Goal: Task Accomplishment & Management: Manage account settings

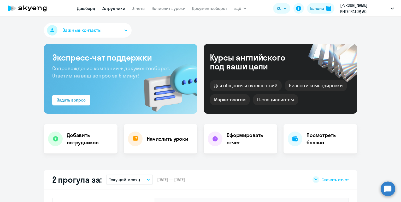
click at [109, 8] on link "Сотрудники" at bounding box center [114, 8] width 24 height 5
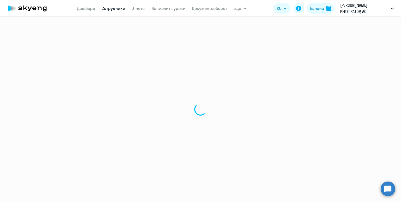
select select "30"
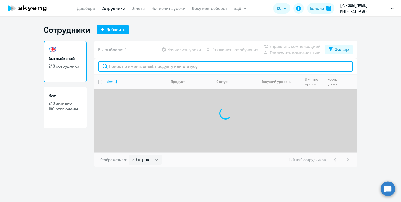
click at [142, 67] on input "text" at bounding box center [225, 66] width 255 height 10
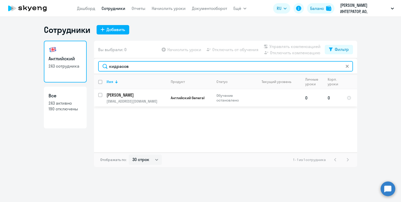
type input "кидрасов"
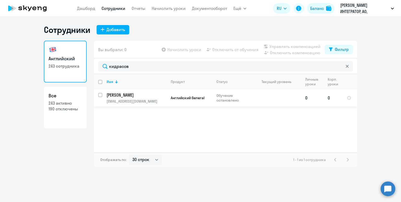
click at [98, 95] on input "select row 42287138" at bounding box center [103, 98] width 10 height 10
checkbox input "true"
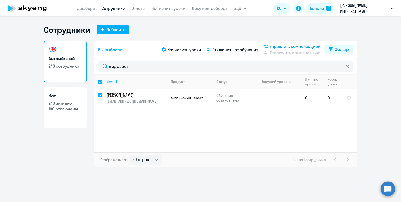
click at [288, 47] on span "Управлять компенсацией" at bounding box center [295, 46] width 51 height 6
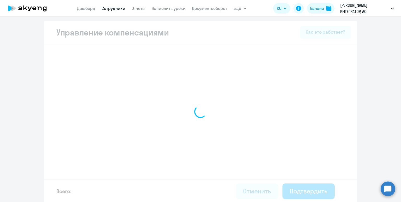
select select "MONTHLY"
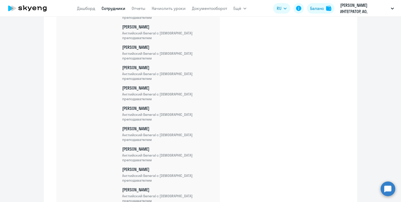
scroll to position [4866, 0]
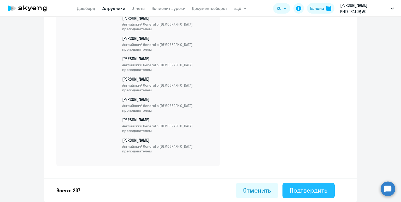
click at [310, 189] on div "Подтвердить" at bounding box center [309, 190] width 38 height 8
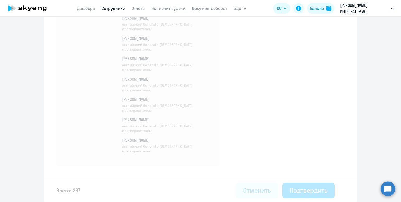
select select "30"
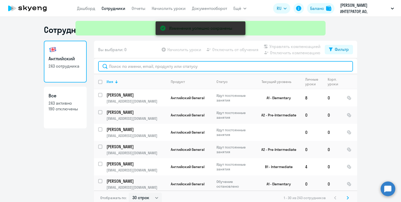
click at [126, 67] on input "text" at bounding box center [225, 66] width 255 height 10
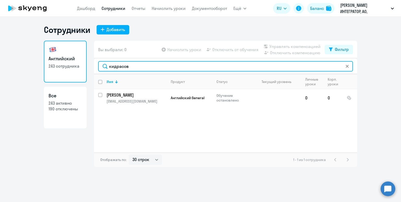
drag, startPoint x: 134, startPoint y: 68, endPoint x: 89, endPoint y: 62, distance: 45.2
click at [89, 62] on div "Английский 243 сотрудника Все 243 активно 190 отключены Вы выбрали: 0 Начислить…" at bounding box center [200, 104] width 313 height 126
paste input "ABoyarina@bellintegrator.ru"
type input "ABoyarina@bellintegrator.ru"
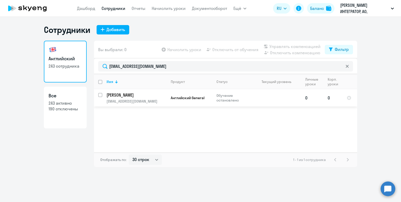
click at [100, 94] on input "select row 20376848" at bounding box center [103, 98] width 10 height 10
checkbox input "true"
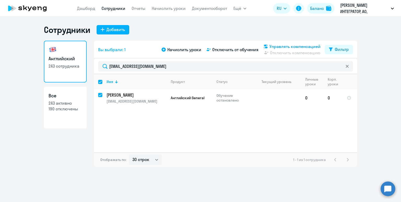
click at [295, 45] on span "Управлять компенсацией" at bounding box center [295, 46] width 51 height 6
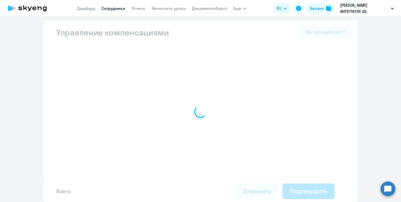
select select "MONTHLY"
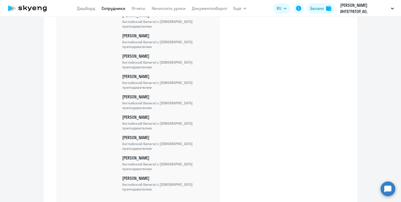
scroll to position [4886, 0]
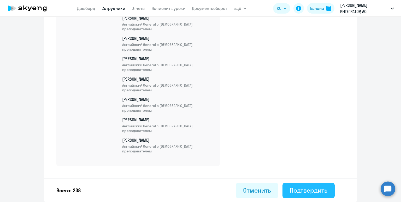
click at [305, 188] on div "Подтвердить" at bounding box center [309, 190] width 38 height 8
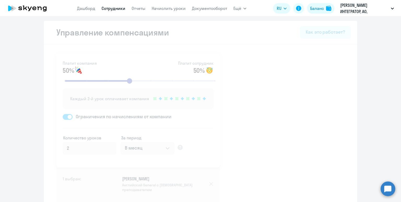
select select "30"
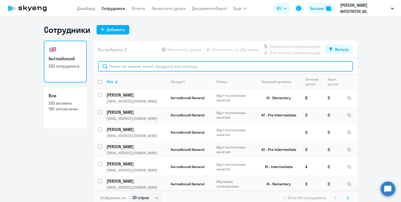
click at [120, 68] on input "text" at bounding box center [225, 66] width 255 height 10
paste input "NABolshakov@bellintegrator.ru"
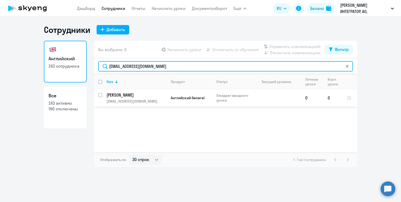
type input "NABolshakov@bellintegrator.ru"
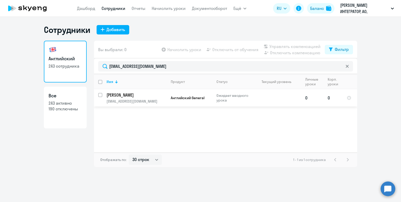
click at [99, 95] on input "select row 42344037" at bounding box center [103, 98] width 10 height 10
checkbox input "true"
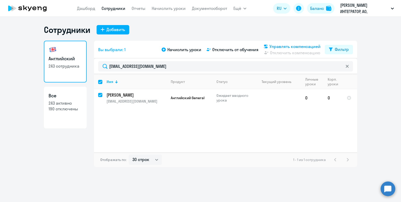
click at [278, 47] on span "Управлять компенсацией" at bounding box center [295, 46] width 51 height 6
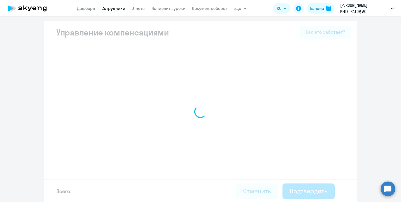
select select "MONTHLY"
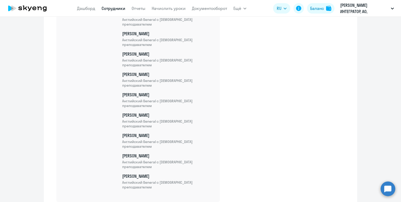
scroll to position [4906, 0]
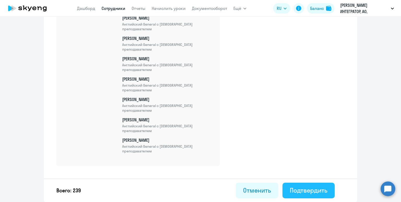
click at [302, 190] on div "Подтвердить" at bounding box center [309, 190] width 38 height 8
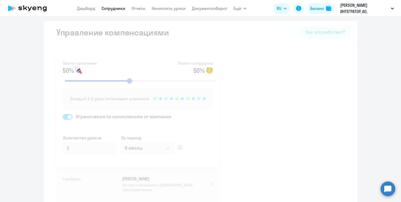
select select "30"
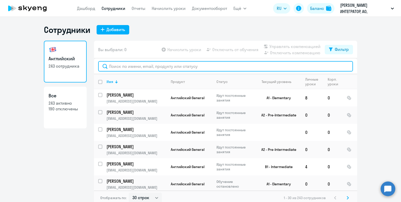
click at [118, 68] on input "text" at bounding box center [225, 66] width 255 height 10
paste input "BAndros@bellintegrator.ru"
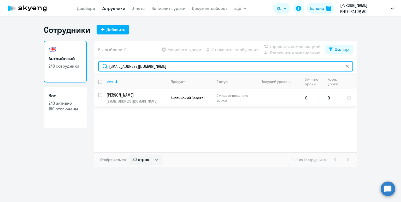
type input "BAndros@bellintegrator.ru"
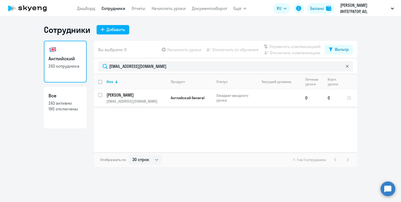
click at [99, 95] on input "select row 42344030" at bounding box center [103, 98] width 10 height 10
checkbox input "true"
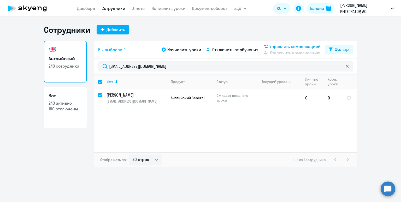
click at [294, 48] on span "Управлять компенсацией" at bounding box center [295, 46] width 51 height 6
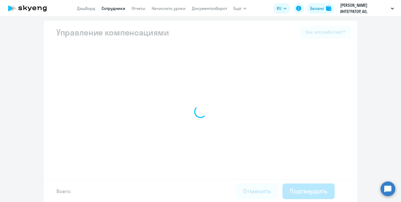
select select "MONTHLY"
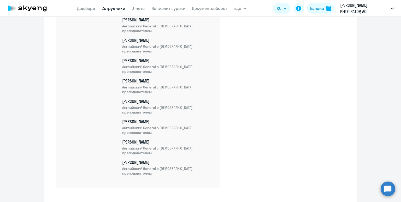
scroll to position [4927, 0]
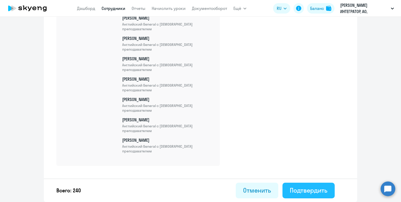
click at [303, 187] on div "Подтвердить" at bounding box center [309, 190] width 38 height 8
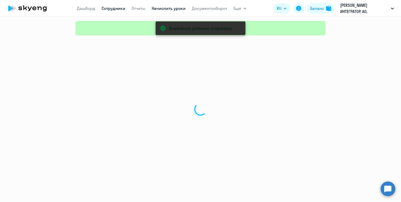
select select "30"
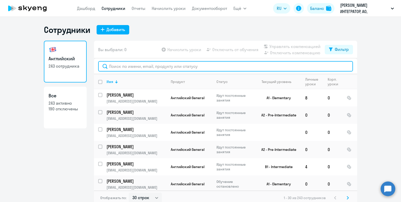
click at [141, 63] on input "text" at bounding box center [225, 66] width 255 height 10
paste input "artem.groh2110@yandex.ru"
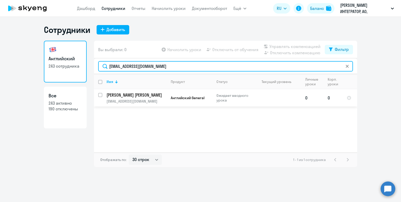
type input "artem.groh2110@yandex.ru"
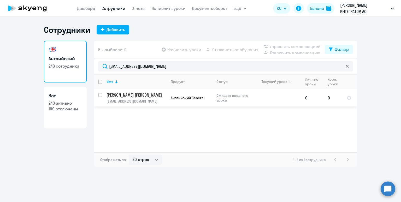
click at [100, 95] on input "select row 42344009" at bounding box center [103, 98] width 10 height 10
checkbox input "true"
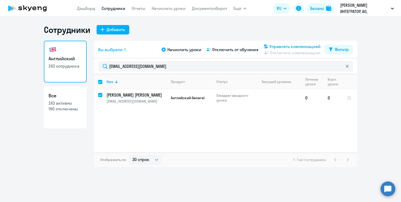
click at [310, 47] on span "Управлять компенсацией" at bounding box center [295, 46] width 51 height 6
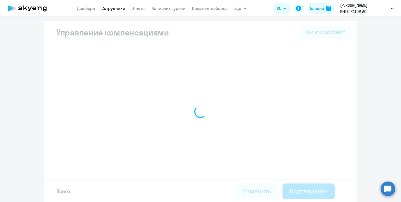
select select "MONTHLY"
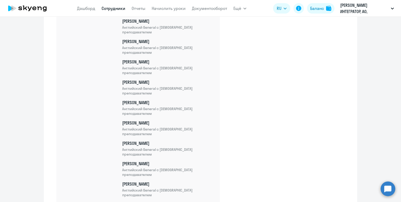
scroll to position [4947, 0]
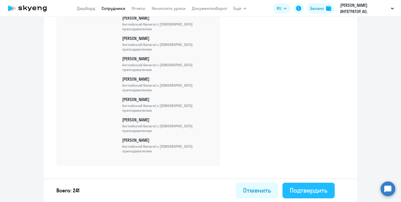
click at [308, 185] on button "Подтвердить" at bounding box center [309, 191] width 52 height 16
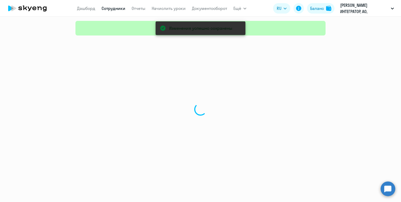
select select "30"
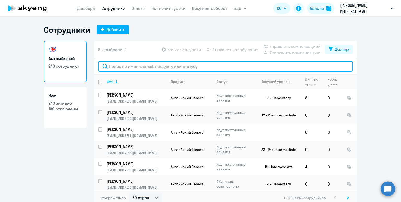
click at [145, 67] on input "text" at bounding box center [225, 66] width 255 height 10
paste input "soloviovserezha17@gmail.com"
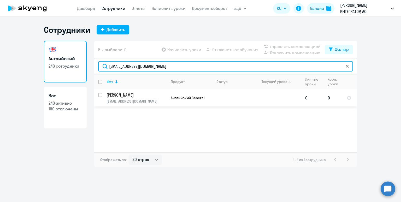
type input "soloviovserezha17@gmail.com"
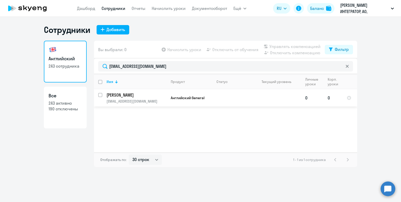
click at [100, 96] on input "select row 12517045" at bounding box center [103, 98] width 10 height 10
checkbox input "true"
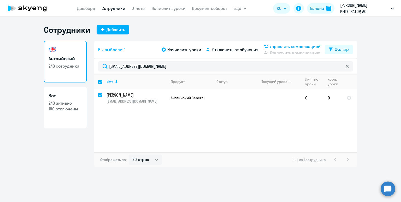
click at [295, 48] on span "Управлять компенсацией" at bounding box center [295, 46] width 51 height 6
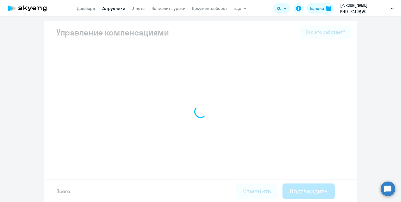
select select "MONTHLY"
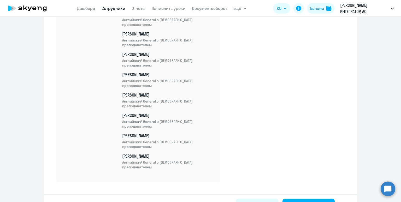
scroll to position [4968, 0]
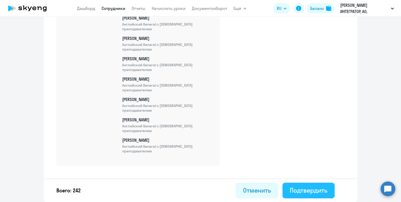
click at [309, 189] on div "Подтвердить" at bounding box center [309, 190] width 38 height 8
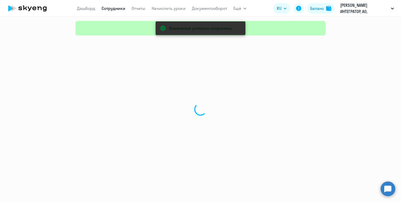
select select "30"
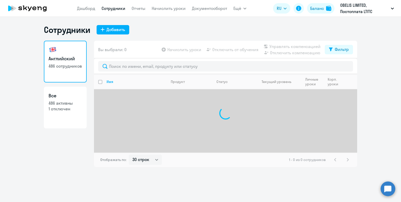
select select "30"
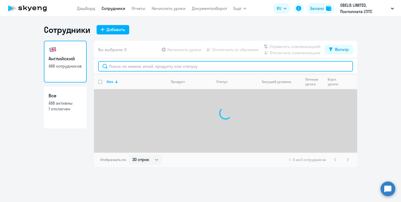
click at [124, 71] on input "text" at bounding box center [225, 66] width 255 height 10
type input "b"
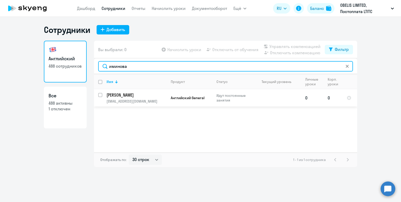
type input "иминова"
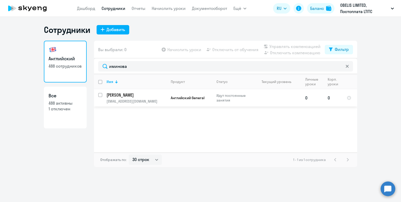
click at [102, 95] on input "select row 38304438" at bounding box center [103, 98] width 10 height 10
checkbox input "true"
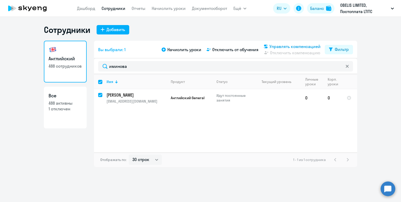
click at [275, 49] on span "Управлять компенсацией" at bounding box center [295, 46] width 51 height 6
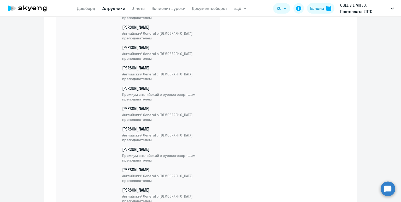
scroll to position [8433, 0]
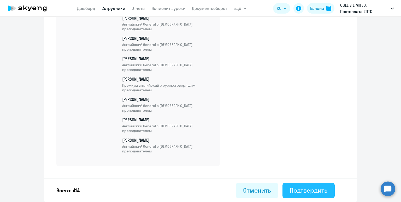
click at [308, 193] on div "Подтвердить" at bounding box center [309, 190] width 38 height 8
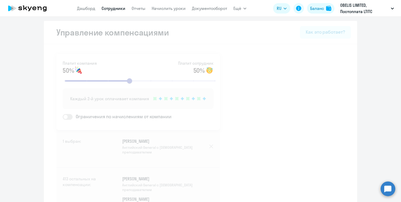
select select "30"
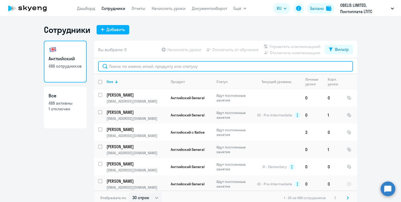
click at [130, 68] on input "text" at bounding box center [225, 66] width 255 height 10
type input "м"
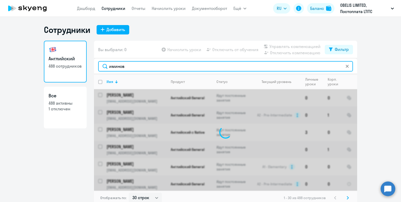
type input "иминова"
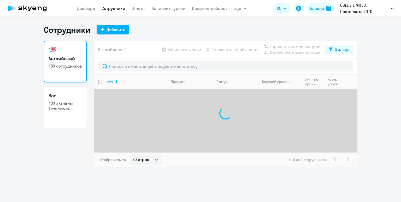
select select "30"
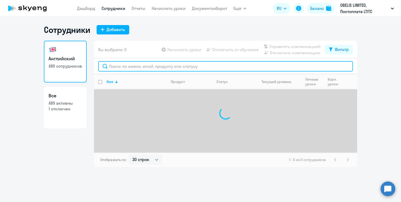
click at [138, 67] on input "text" at bounding box center [225, 66] width 255 height 10
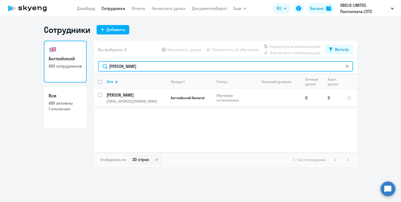
type input "попов"
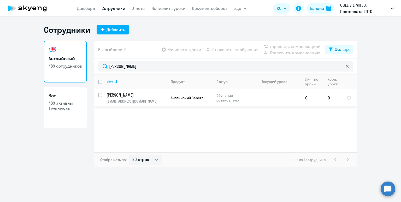
click at [100, 93] on input "select row 38286952" at bounding box center [103, 98] width 10 height 10
checkbox input "true"
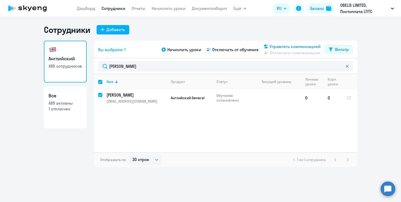
click at [284, 45] on span "Управлять компенсацией" at bounding box center [295, 46] width 51 height 6
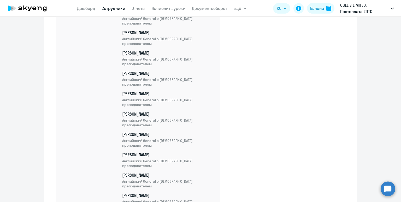
scroll to position [8454, 0]
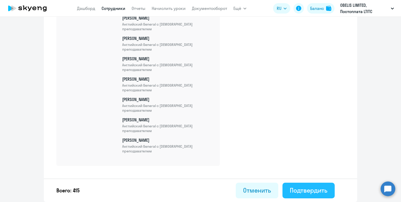
click at [310, 196] on button "Подтвердить" at bounding box center [309, 191] width 52 height 16
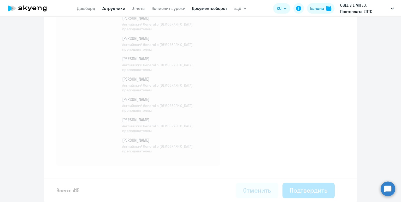
select select "30"
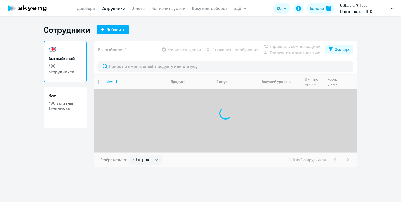
select select "30"
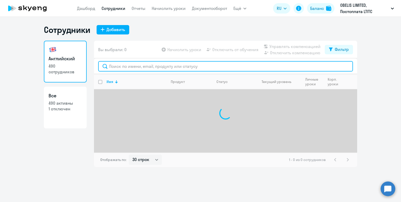
click at [138, 67] on input "text" at bounding box center [225, 66] width 255 height 10
paste input "Красиченко"
type input "Красиченко"
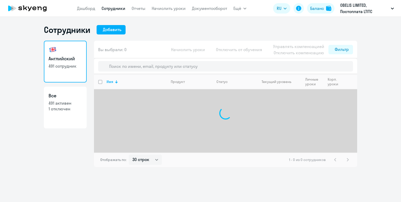
select select "30"
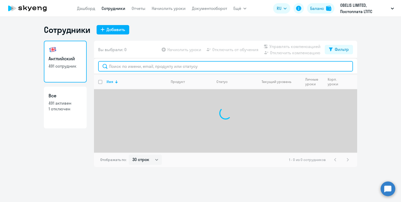
click at [131, 66] on input "text" at bounding box center [225, 66] width 255 height 10
paste input "Красиченко"
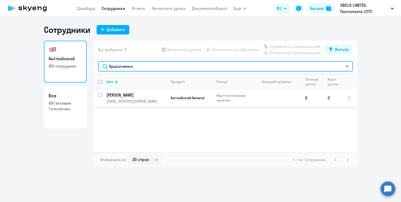
type input "Красиченко"
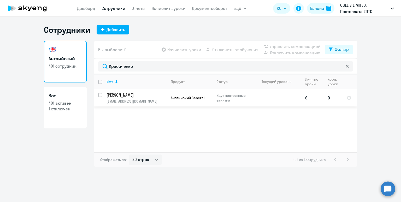
click at [100, 95] on input "select row 38259515" at bounding box center [103, 98] width 10 height 10
checkbox input "true"
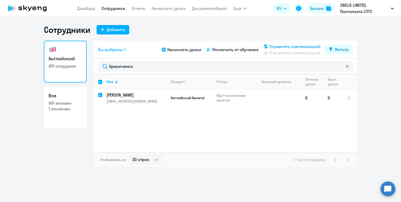
click at [288, 46] on span "Управлять компенсацией" at bounding box center [295, 46] width 51 height 6
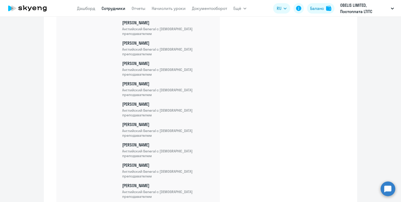
scroll to position [8495, 0]
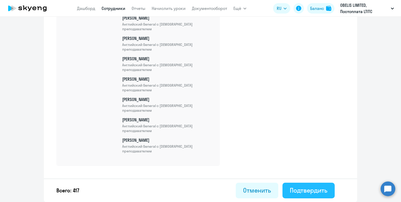
click at [321, 191] on div "Подтвердить" at bounding box center [309, 190] width 38 height 8
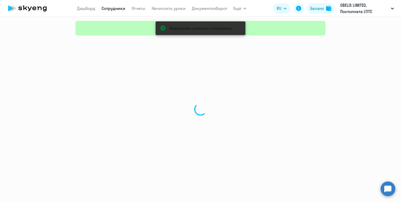
select select "30"
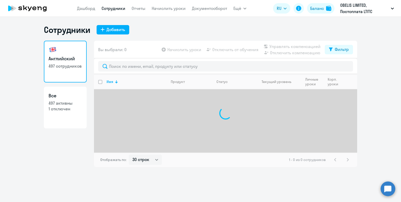
select select "30"
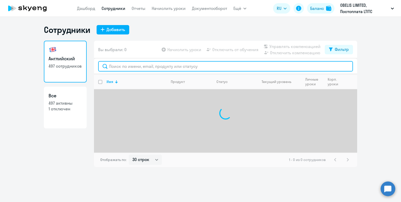
click at [152, 66] on input "text" at bounding box center [225, 66] width 255 height 10
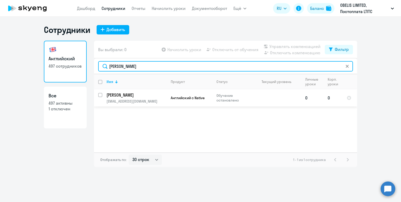
type input "яценко"
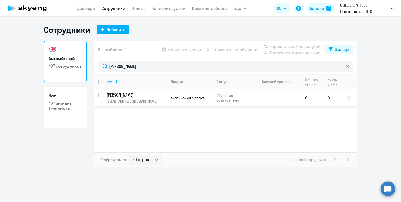
click at [100, 95] on input "select row 38162793" at bounding box center [103, 98] width 10 height 10
checkbox input "true"
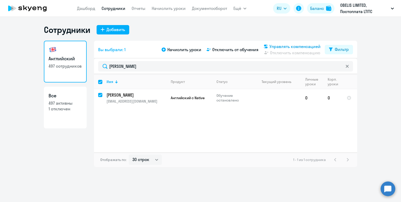
click at [291, 46] on span "Управлять компенсацией" at bounding box center [295, 46] width 51 height 6
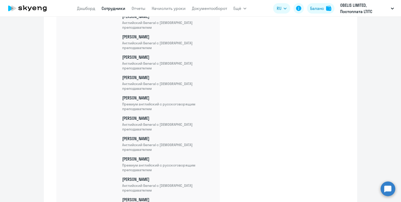
scroll to position [8637, 0]
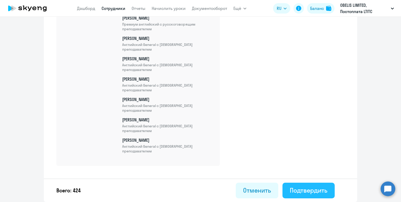
click at [310, 185] on button "Подтвердить" at bounding box center [309, 191] width 52 height 16
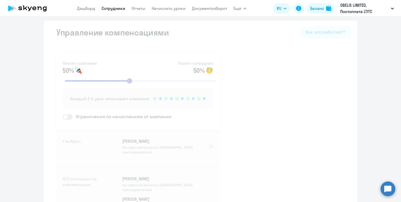
select select "30"
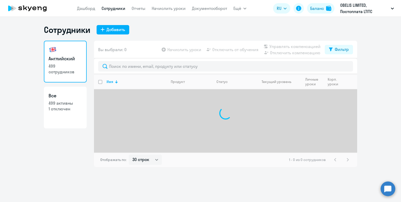
select select "30"
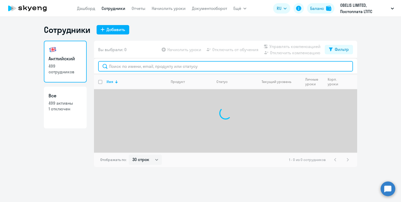
click at [127, 67] on input "text" at bounding box center [225, 66] width 255 height 10
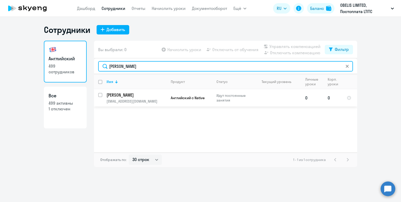
type input "ломако"
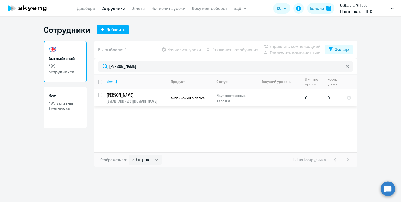
click at [101, 96] on input "select row 38029170" at bounding box center [103, 98] width 10 height 10
checkbox input "true"
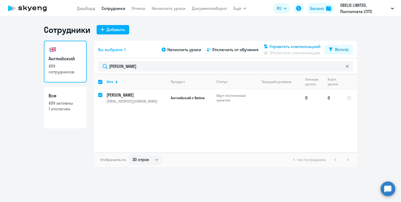
click at [292, 45] on span "Управлять компенсацией" at bounding box center [295, 46] width 51 height 6
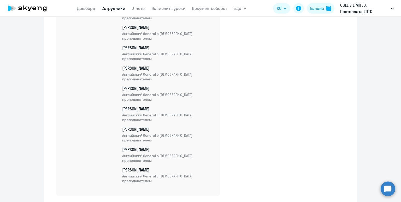
scroll to position [8678, 0]
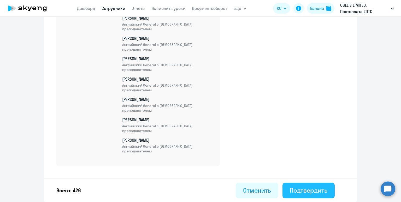
click at [306, 188] on div "Подтвердить" at bounding box center [309, 190] width 38 height 8
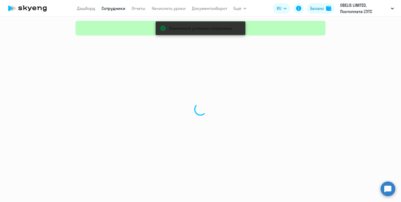
select select "30"
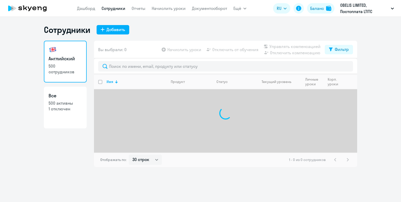
select select "30"
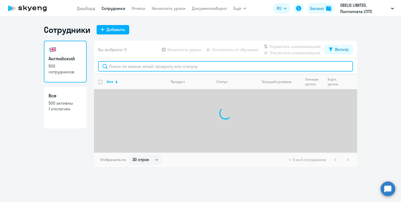
click at [135, 66] on input "text" at bounding box center [225, 66] width 255 height 10
paste input "[PERSON_NAME]"
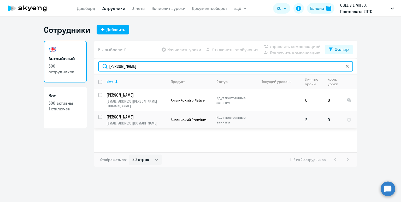
type input "[PERSON_NAME]"
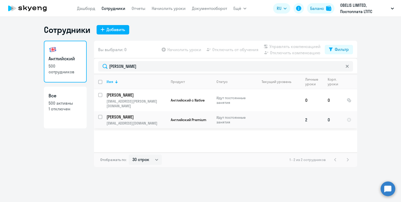
click at [101, 115] on input "select row 37993537" at bounding box center [103, 120] width 10 height 10
checkbox input "true"
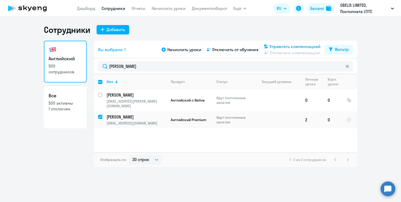
click at [286, 47] on span "Управлять компенсацией" at bounding box center [295, 46] width 51 height 6
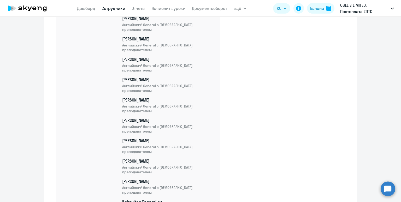
scroll to position [8698, 0]
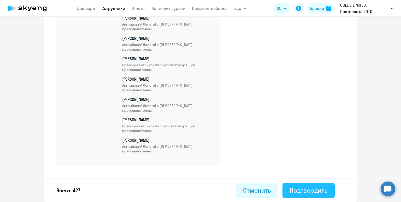
click at [310, 188] on div "Подтвердить" at bounding box center [309, 190] width 38 height 8
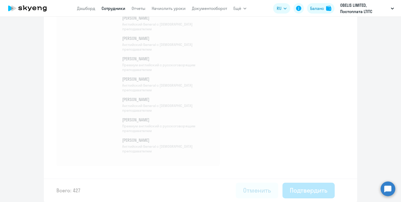
select select "30"
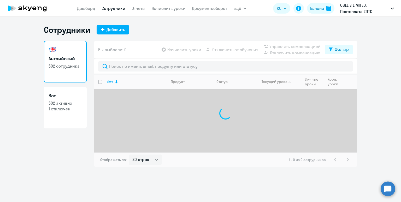
select select "30"
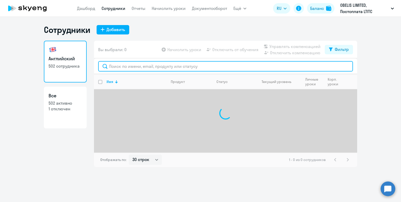
click at [154, 68] on input "text" at bounding box center [225, 66] width 255 height 10
type input "борисова"
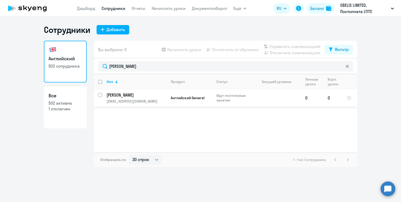
click at [101, 94] on input "select row 37950945" at bounding box center [103, 98] width 10 height 10
checkbox input "true"
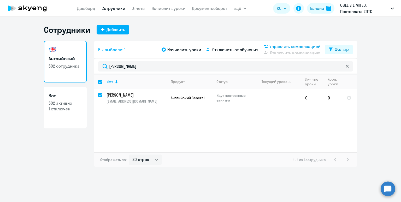
click at [280, 45] on span "Управлять компенсацией" at bounding box center [295, 46] width 51 height 6
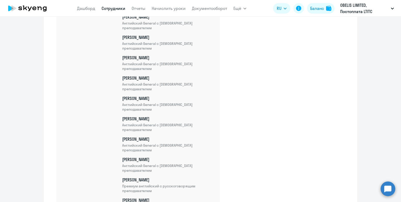
scroll to position [8780, 0]
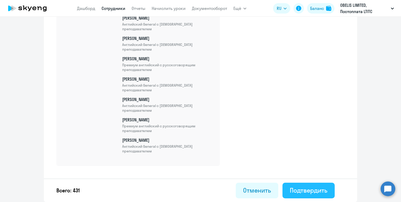
click at [309, 190] on div "Подтвердить" at bounding box center [309, 190] width 38 height 8
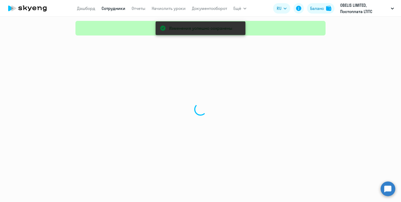
select select "30"
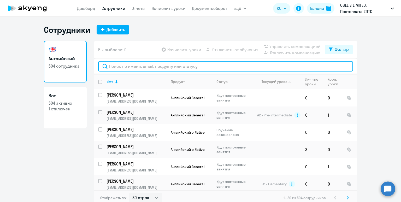
click at [136, 65] on input "text" at bounding box center [225, 66] width 255 height 10
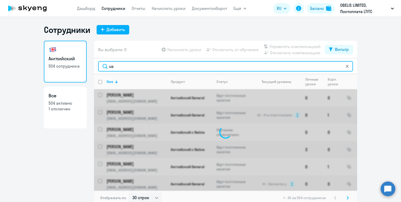
type input "u"
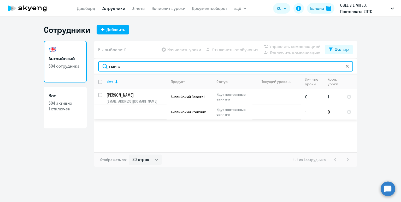
type input "гынга"
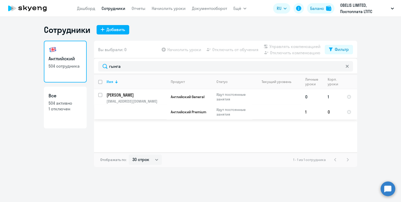
click at [100, 95] on input "select row 37793152" at bounding box center [103, 98] width 10 height 10
checkbox input "true"
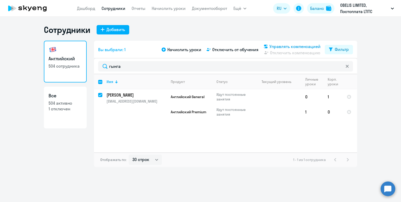
click at [284, 45] on span "Управлять компенсацией" at bounding box center [295, 46] width 51 height 6
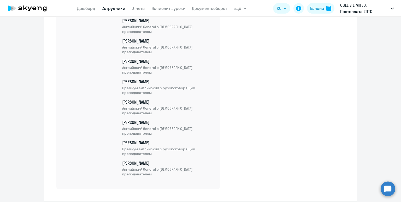
scroll to position [8841, 0]
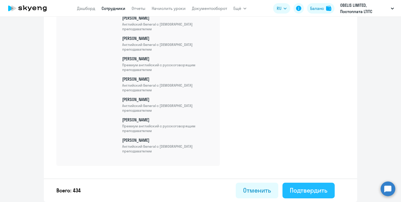
click at [315, 191] on div "Подтвердить" at bounding box center [309, 190] width 38 height 8
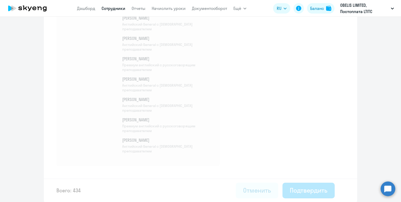
select select "30"
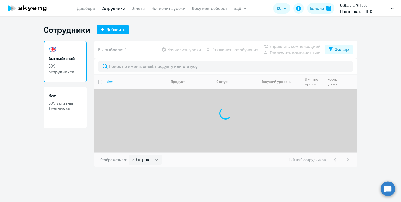
select select "30"
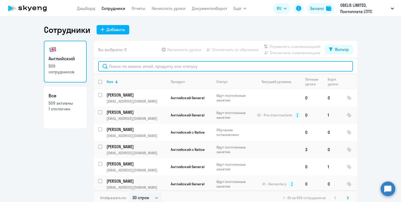
click at [127, 67] on input "text" at bounding box center [225, 66] width 255 height 10
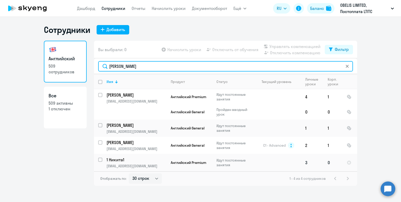
type input "[PERSON_NAME]"
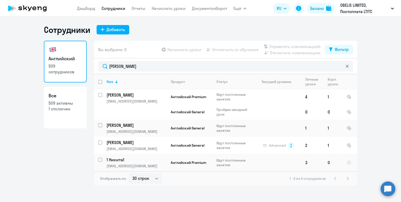
click at [101, 159] on input "select row 37565809" at bounding box center [103, 163] width 10 height 10
checkbox input "true"
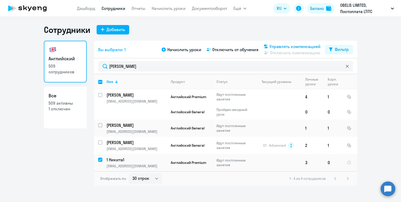
click at [286, 46] on span "Управлять компенсацией" at bounding box center [295, 46] width 51 height 6
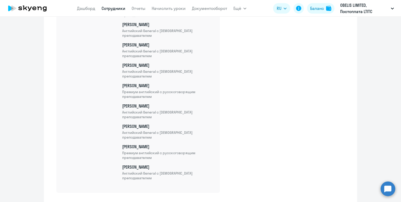
scroll to position [8882, 0]
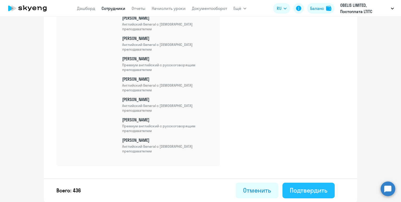
click at [316, 191] on div "Подтвердить" at bounding box center [309, 190] width 38 height 8
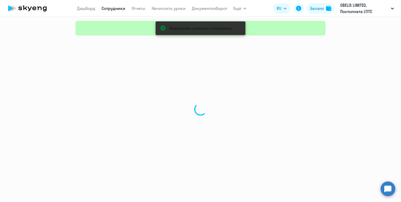
select select "30"
